Goal: Navigation & Orientation: Find specific page/section

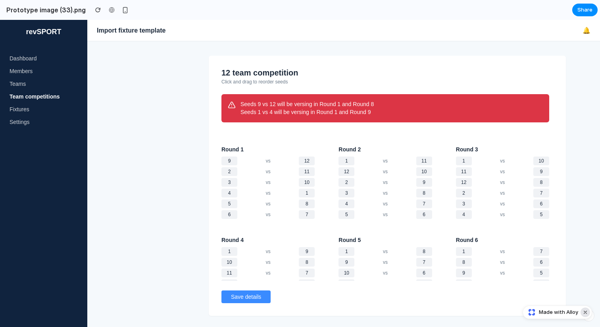
click at [432, 177] on button "Dismiss watermark" at bounding box center [424, 173] width 16 height 9
click at [413, 186] on div "button" at bounding box center [385, 184] width 57 height 6
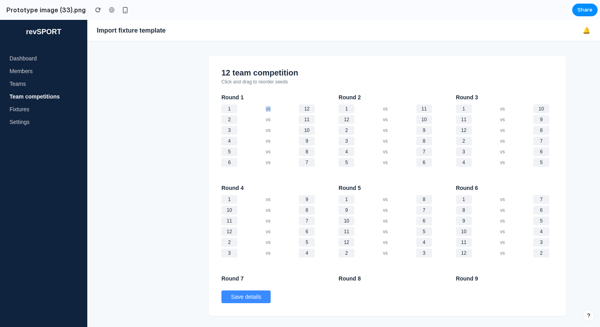
drag, startPoint x: 231, startPoint y: 104, endPoint x: 293, endPoint y: 112, distance: 62.9
click at [293, 112] on div "Round 1 1 vs 12 2 vs 11 3 vs 10 4 vs 9 5 vs 8 6 vs 7" at bounding box center [267, 131] width 93 height 75
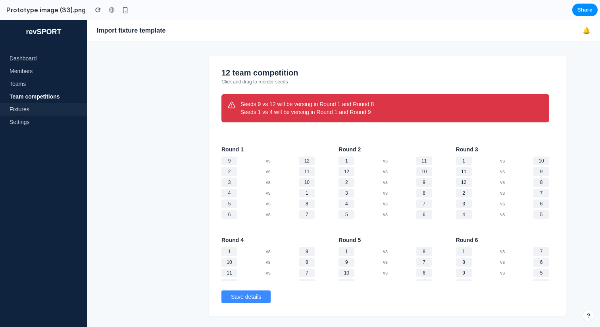
click at [24, 110] on li "Fixtures" at bounding box center [43, 109] width 87 height 13
click at [551, 320] on main "12 team competition Click and drag to reorder seeds Seeds 9 vs 12 will be versi…" at bounding box center [387, 173] width 425 height 307
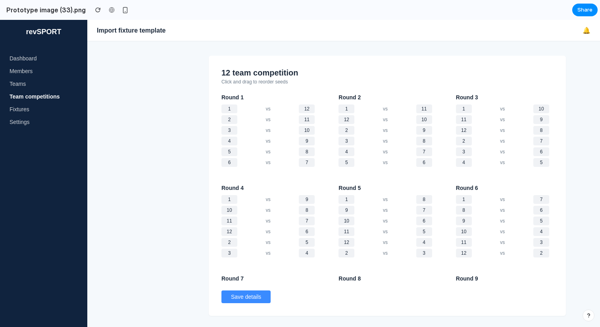
click at [562, 8] on section "Prototype image (33).png Share" at bounding box center [298, 10] width 597 height 20
click at [373, 259] on div "Round 5 1 vs 8 9 vs 7 10 vs 6 11 vs 5 12 vs 4 2 vs 3" at bounding box center [384, 221] width 93 height 75
